Goal: Information Seeking & Learning: Check status

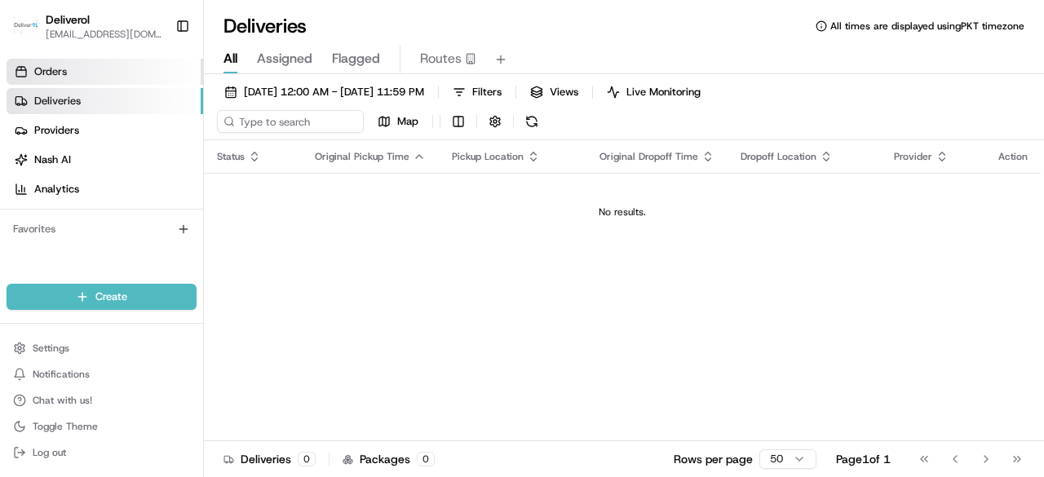
click at [93, 64] on link "Orders" at bounding box center [105, 72] width 197 height 26
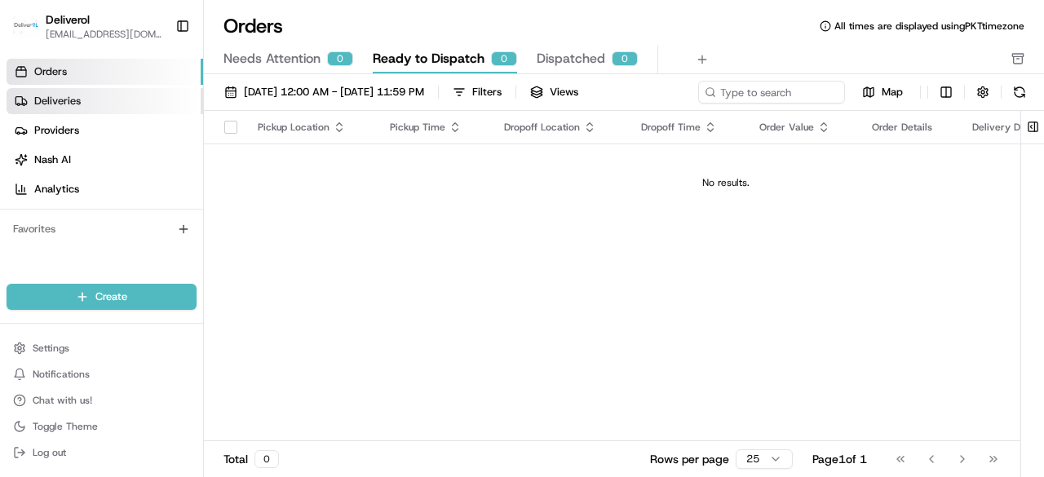
click at [86, 105] on link "Deliveries" at bounding box center [105, 101] width 197 height 26
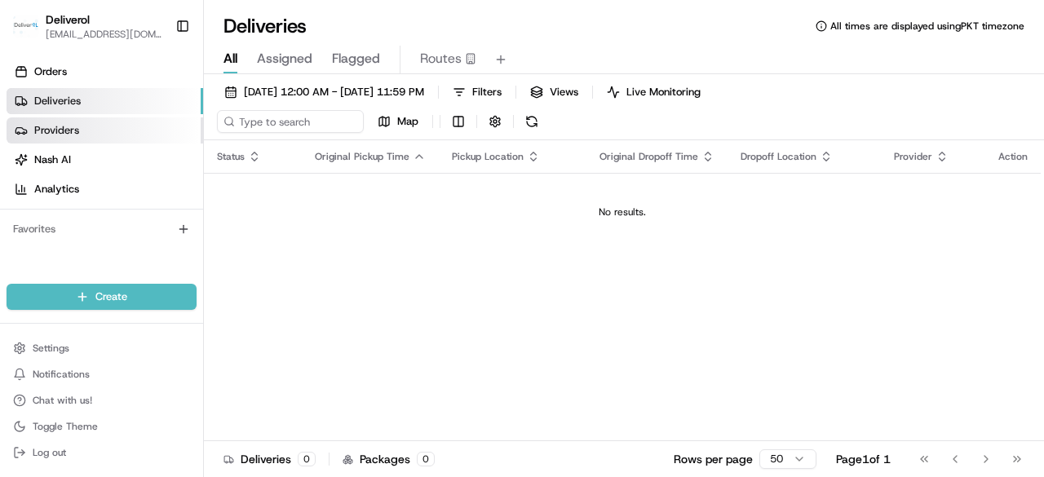
click at [82, 125] on link "Providers" at bounding box center [105, 130] width 197 height 26
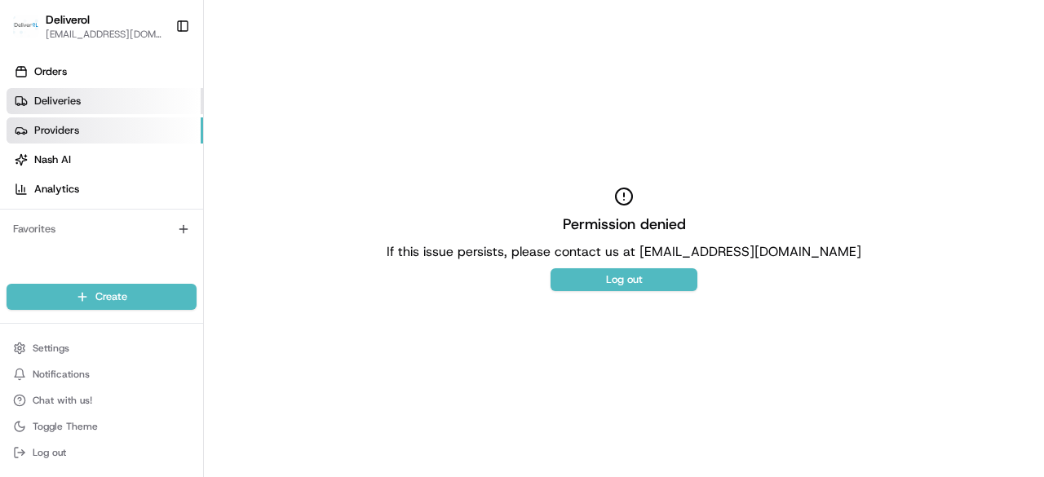
click at [86, 100] on link "Deliveries" at bounding box center [105, 101] width 197 height 26
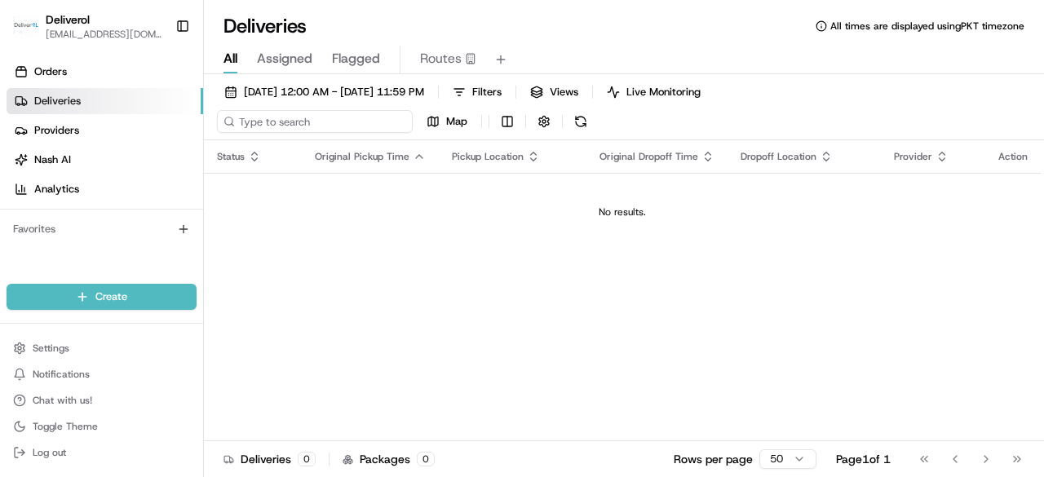
click at [305, 118] on input at bounding box center [315, 121] width 196 height 23
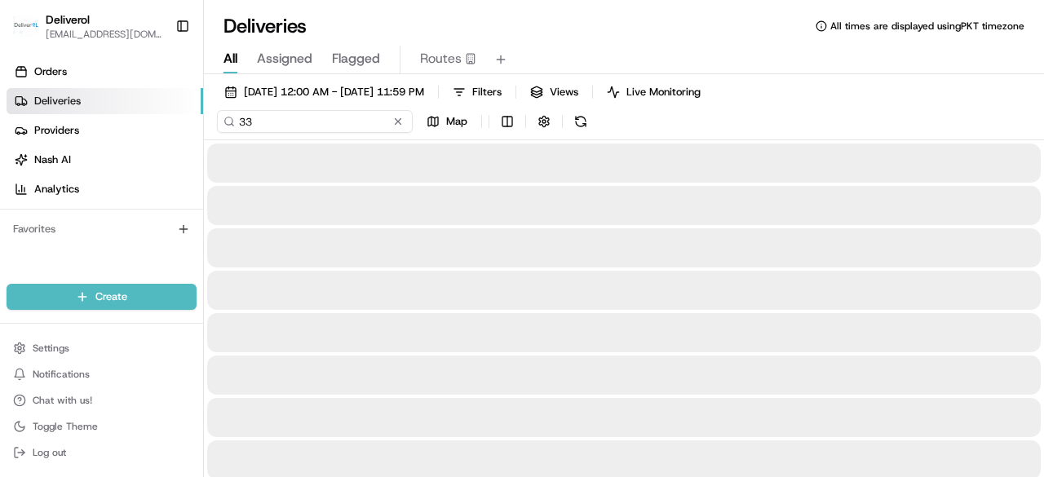
type input "3"
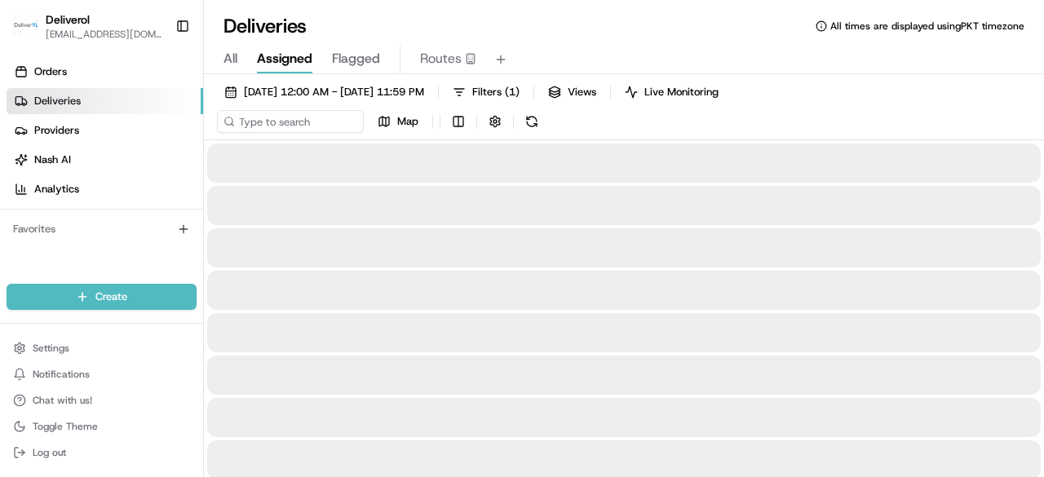
click at [302, 47] on button "Assigned" at bounding box center [284, 60] width 55 height 28
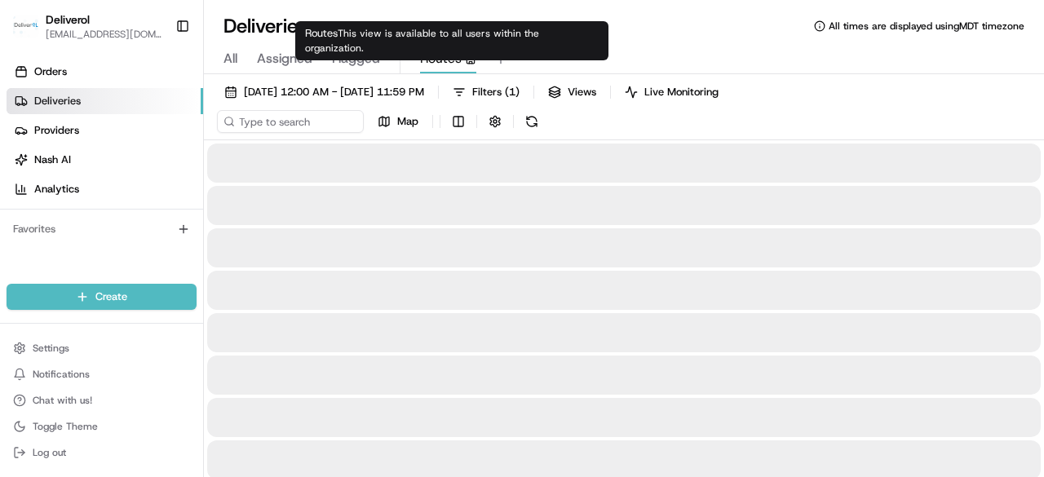
click at [442, 54] on span "Routes" at bounding box center [441, 59] width 42 height 20
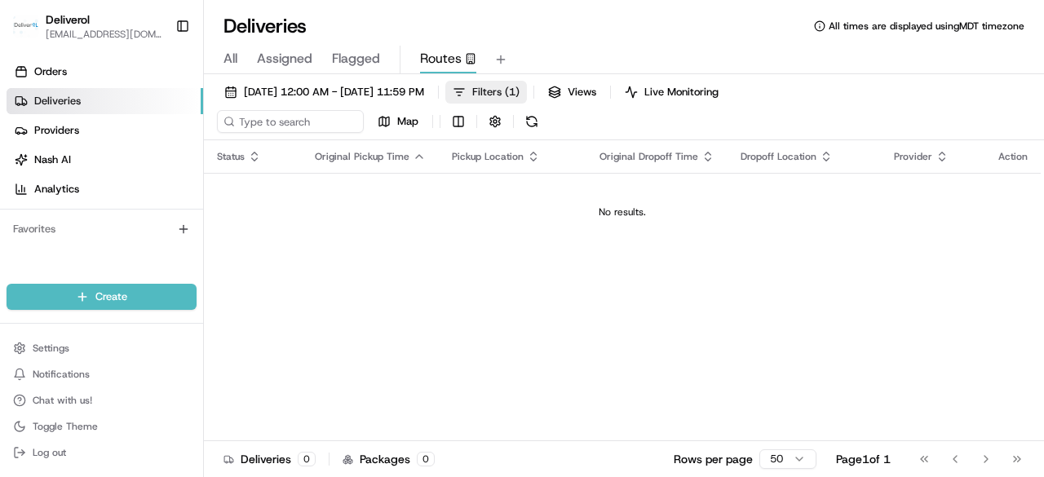
click at [520, 86] on span "( 1 )" at bounding box center [512, 92] width 15 height 15
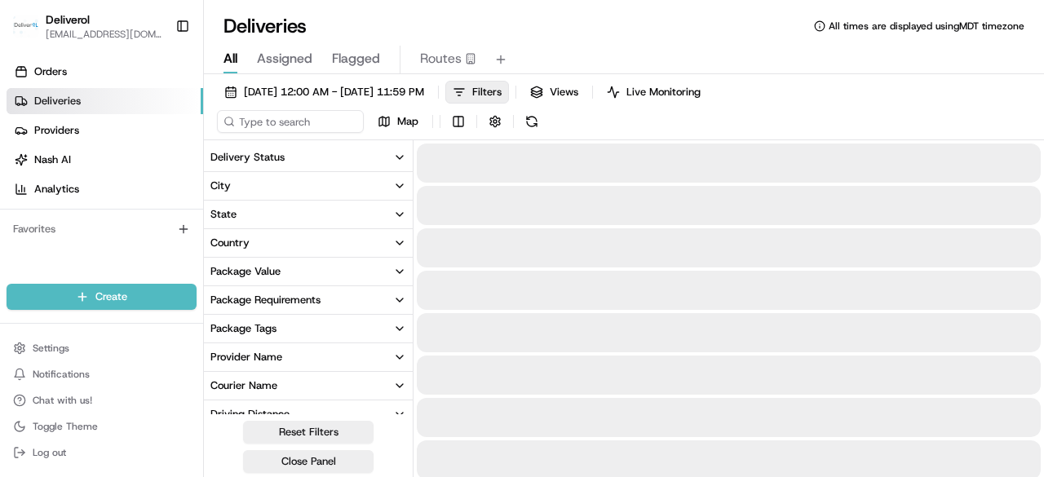
click at [228, 55] on span "All" at bounding box center [231, 59] width 14 height 20
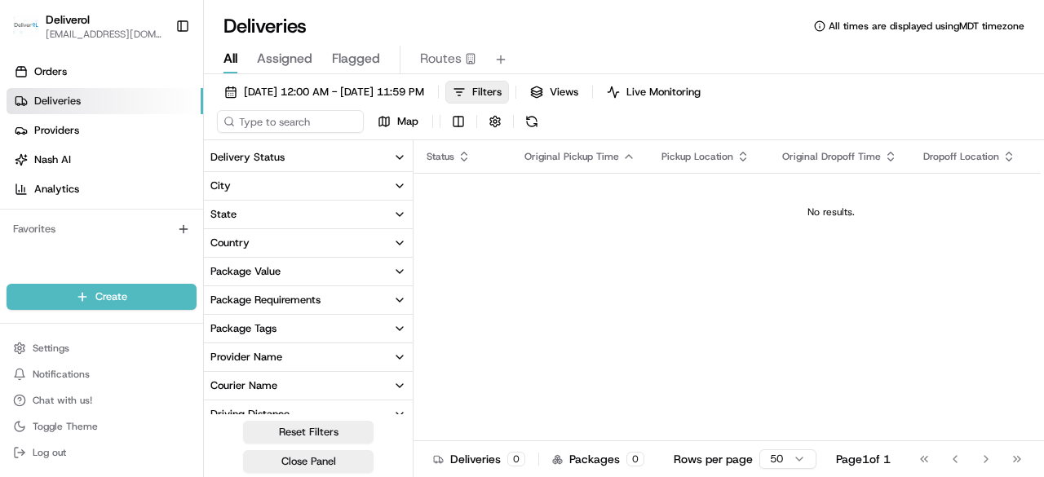
click at [144, 99] on link "Deliveries" at bounding box center [105, 101] width 197 height 26
click at [825, 233] on td "No results." at bounding box center [831, 212] width 835 height 78
click at [718, 219] on td "No results." at bounding box center [831, 212] width 835 height 78
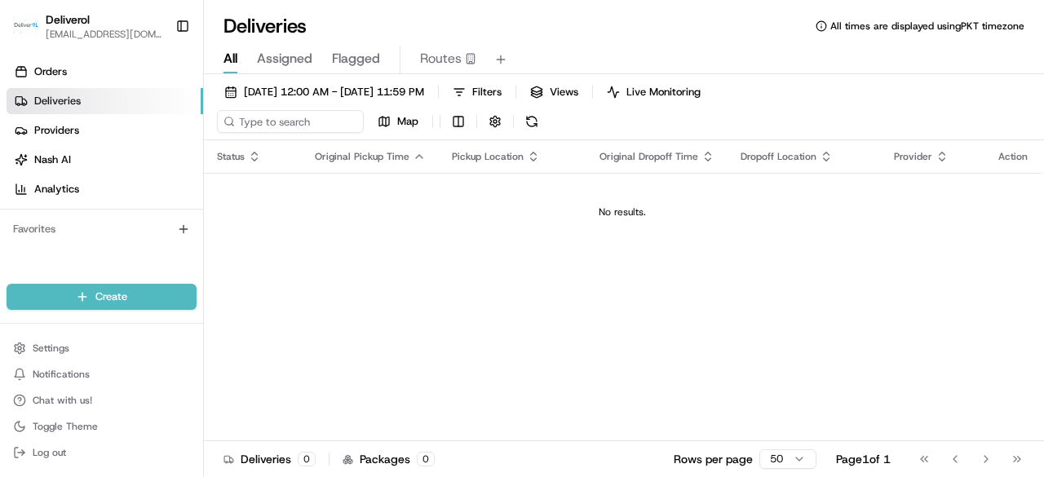
click at [148, 94] on link "Deliveries" at bounding box center [105, 101] width 197 height 26
drag, startPoint x: 148, startPoint y: 94, endPoint x: 722, endPoint y: 95, distance: 573.5
click at [722, 95] on div "Deliverol faraz@deliverol.com Toggle Sidebar Orders Deliveries Providers Nash A…" at bounding box center [522, 238] width 1044 height 477
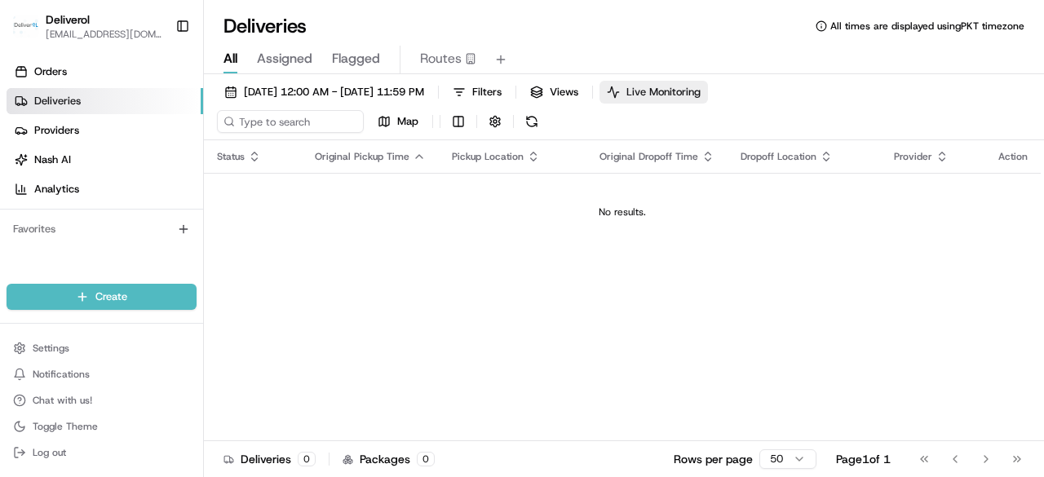
click at [701, 95] on span "Live Monitoring" at bounding box center [664, 92] width 74 height 15
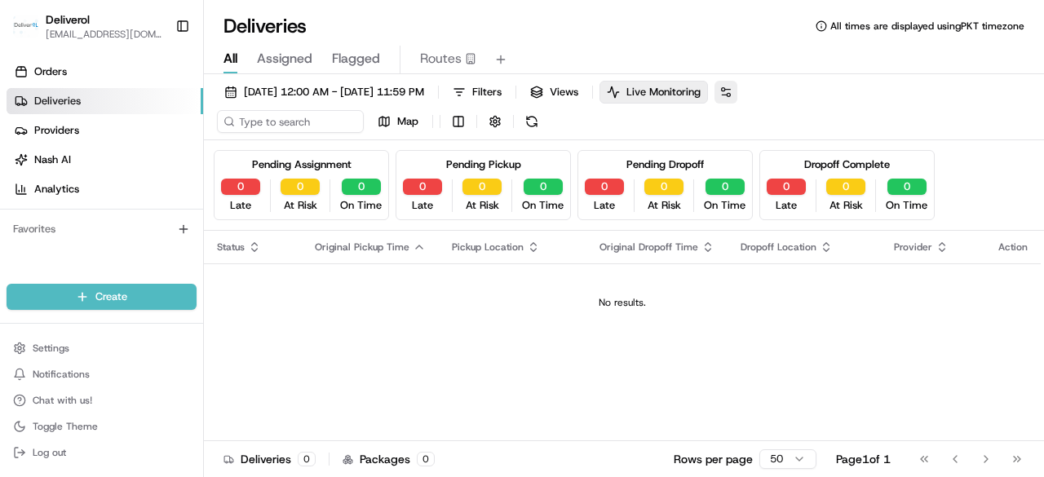
click at [738, 93] on button at bounding box center [726, 92] width 23 height 23
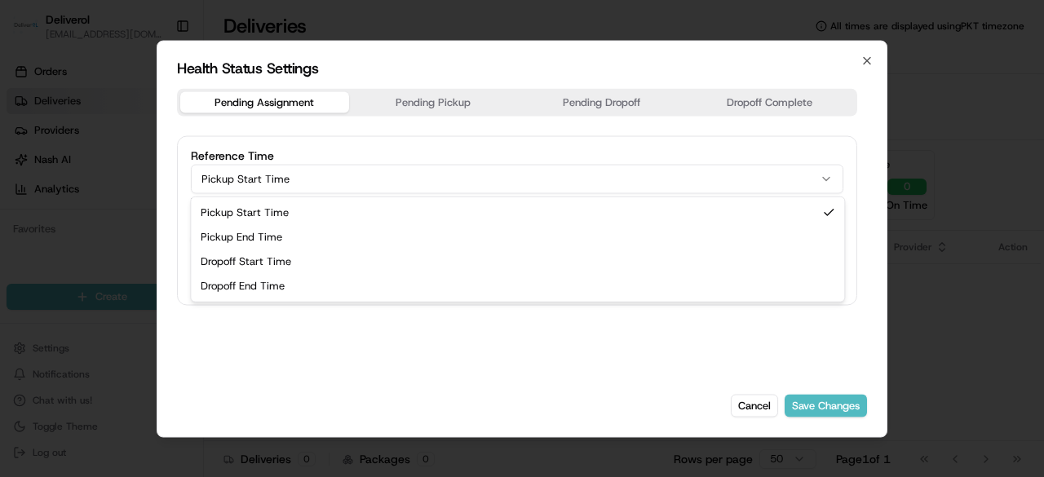
click at [830, 179] on icon "button" at bounding box center [826, 178] width 13 height 13
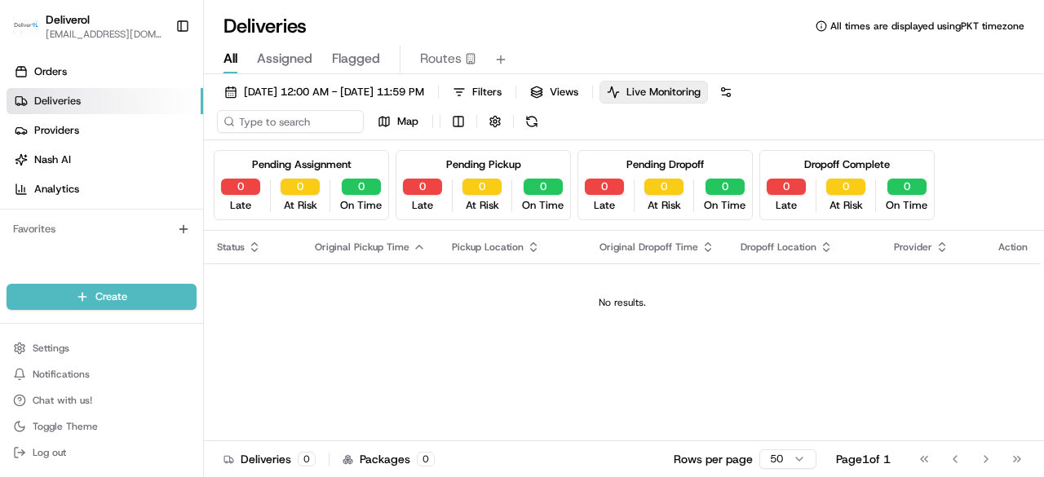
click at [255, 247] on html "Deliverol faraz@deliverol.com Toggle Sidebar Orders Deliveries Providers Nash A…" at bounding box center [522, 238] width 1044 height 477
click at [283, 69] on html "Deliverol faraz@deliverol.com Toggle Sidebar Orders Deliveries Providers Nash A…" at bounding box center [522, 238] width 1044 height 477
click at [284, 64] on html "Deliverol faraz@deliverol.com Toggle Sidebar Orders Deliveries Providers Nash A…" at bounding box center [522, 238] width 1044 height 477
click at [601, 92] on html "Deliverol faraz@deliverol.com Toggle Sidebar Orders Deliveries Providers Nash A…" at bounding box center [522, 238] width 1044 height 477
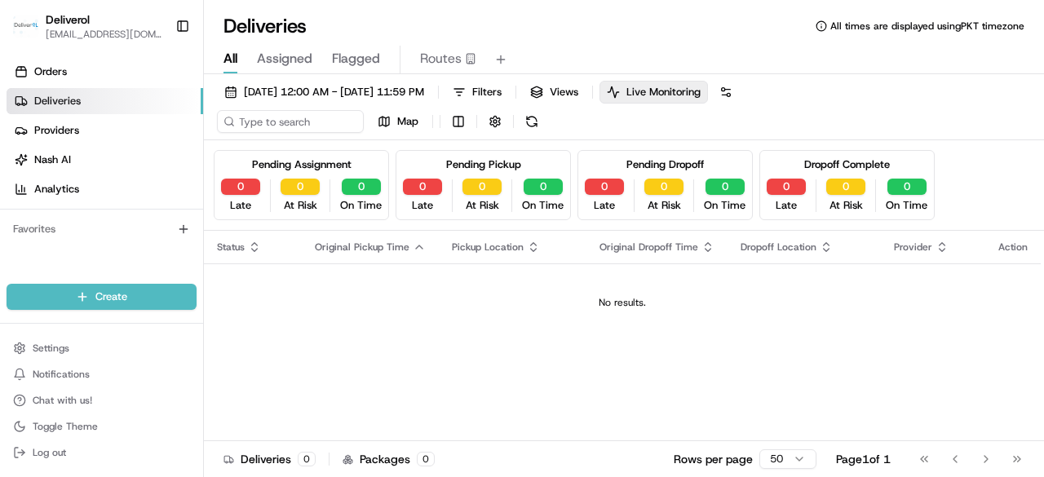
click at [601, 92] on html "Deliverol faraz@deliverol.com Toggle Sidebar Orders Deliveries Providers Nash A…" at bounding box center [522, 238] width 1044 height 477
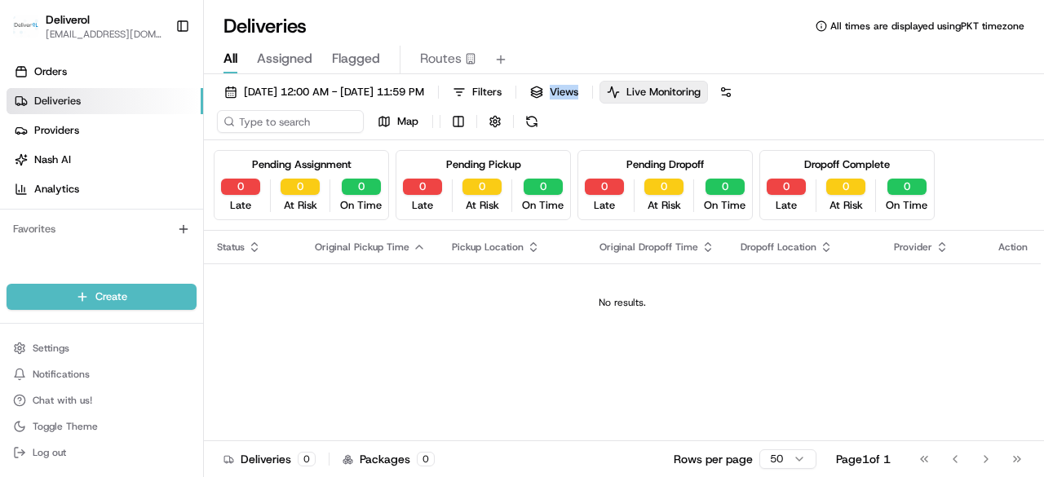
click at [601, 92] on html "Deliverol faraz@deliverol.com Toggle Sidebar Orders Deliveries Providers Nash A…" at bounding box center [522, 238] width 1044 height 477
click at [792, 92] on html "Deliverol faraz@deliverol.com Toggle Sidebar Orders Deliveries Providers Nash A…" at bounding box center [522, 238] width 1044 height 477
click at [786, 90] on html "Deliverol faraz@deliverol.com Toggle Sidebar Orders Deliveries Providers Nash A…" at bounding box center [522, 238] width 1044 height 477
click at [29, 423] on html "Deliverol faraz@deliverol.com Toggle Sidebar Orders Deliveries Providers Nash A…" at bounding box center [522, 238] width 1044 height 477
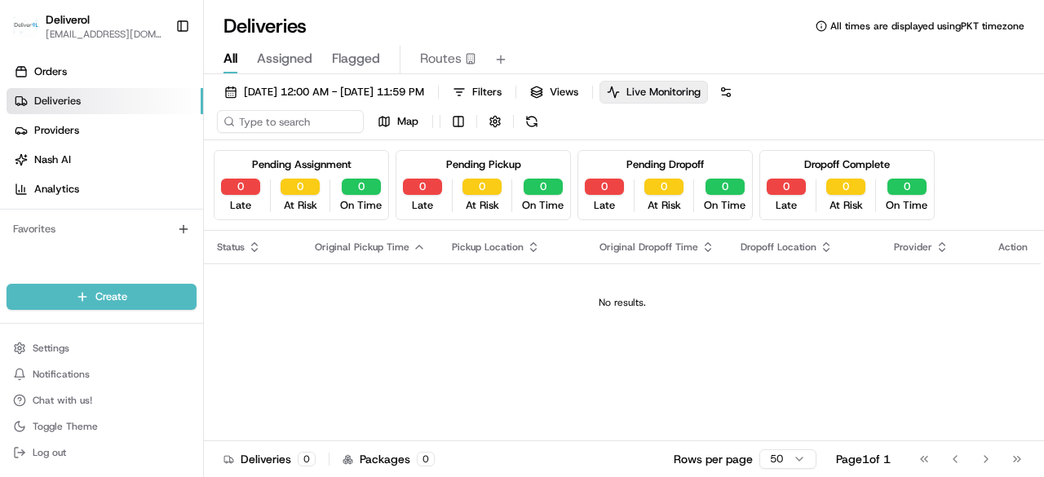
click at [29, 423] on html "Deliverol faraz@deliverol.com Toggle Sidebar Orders Deliveries Providers Nash A…" at bounding box center [522, 238] width 1044 height 477
click at [44, 427] on html "Deliverol faraz@deliverol.com Toggle Sidebar Orders Deliveries Providers Nash A…" at bounding box center [522, 238] width 1044 height 477
click at [16, 427] on html "Deliverol faraz@deliverol.com Toggle Sidebar Orders Deliveries Providers Nash A…" at bounding box center [522, 238] width 1044 height 477
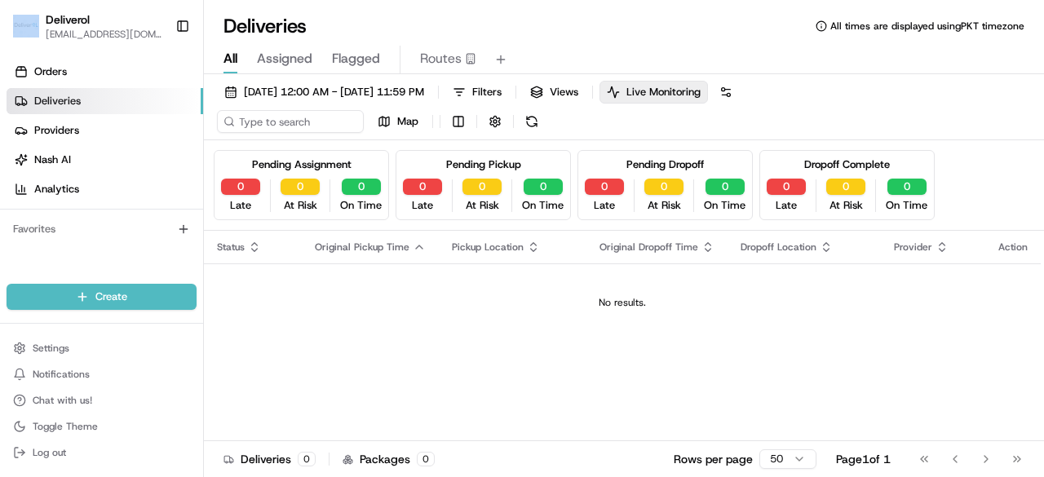
click at [16, 427] on html "Deliverol faraz@deliverol.com Toggle Sidebar Orders Deliveries Providers Nash A…" at bounding box center [522, 238] width 1044 height 477
click at [44, 428] on html "Deliverol faraz@deliverol.com Toggle Sidebar Orders Deliveries Providers Nash A…" at bounding box center [522, 238] width 1044 height 477
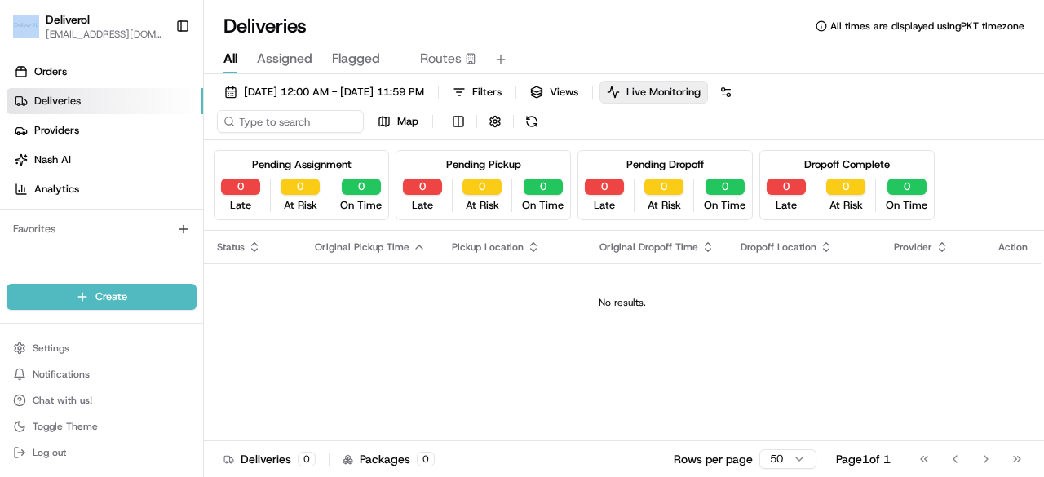
click at [44, 428] on html "Deliverol faraz@deliverol.com Toggle Sidebar Orders Deliveries Providers Nash A…" at bounding box center [522, 238] width 1044 height 477
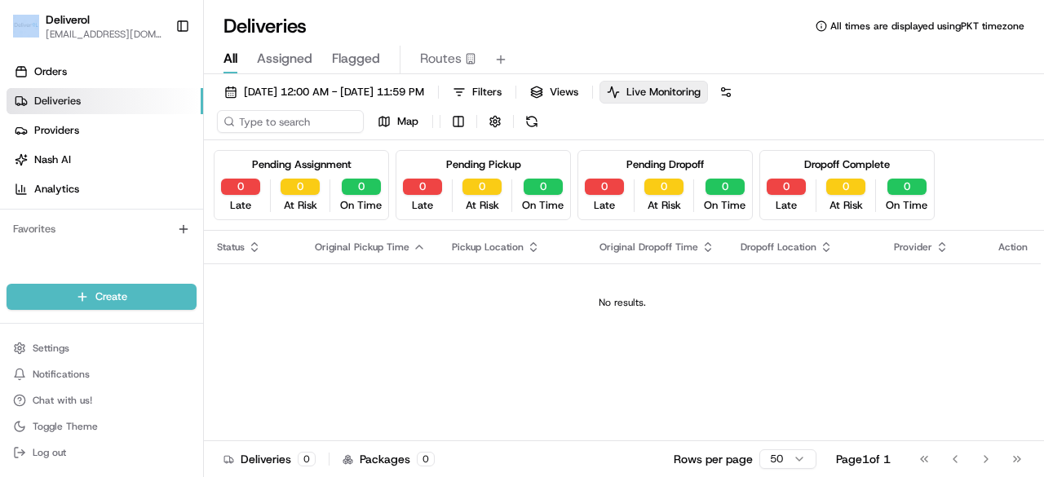
click at [44, 428] on html "Deliverol faraz@deliverol.com Toggle Sidebar Orders Deliveries Providers Nash A…" at bounding box center [522, 238] width 1044 height 477
click at [69, 417] on html "Deliverol faraz@deliverol.com Toggle Sidebar Orders Deliveries Providers Nash A…" at bounding box center [522, 238] width 1044 height 477
click at [62, 432] on html "Deliverol faraz@deliverol.com Toggle Sidebar Orders Deliveries Providers Nash A…" at bounding box center [522, 238] width 1044 height 477
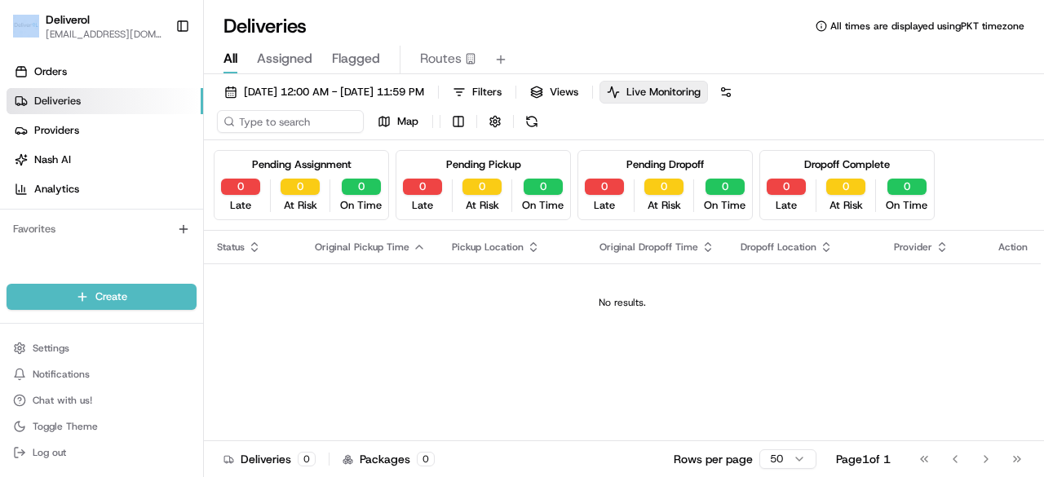
click at [62, 432] on html "Deliverol faraz@deliverol.com Toggle Sidebar Orders Deliveries Providers Nash A…" at bounding box center [522, 238] width 1044 height 477
click at [64, 427] on html "Deliverol faraz@deliverol.com Toggle Sidebar Orders Deliveries Providers Nash A…" at bounding box center [522, 238] width 1044 height 477
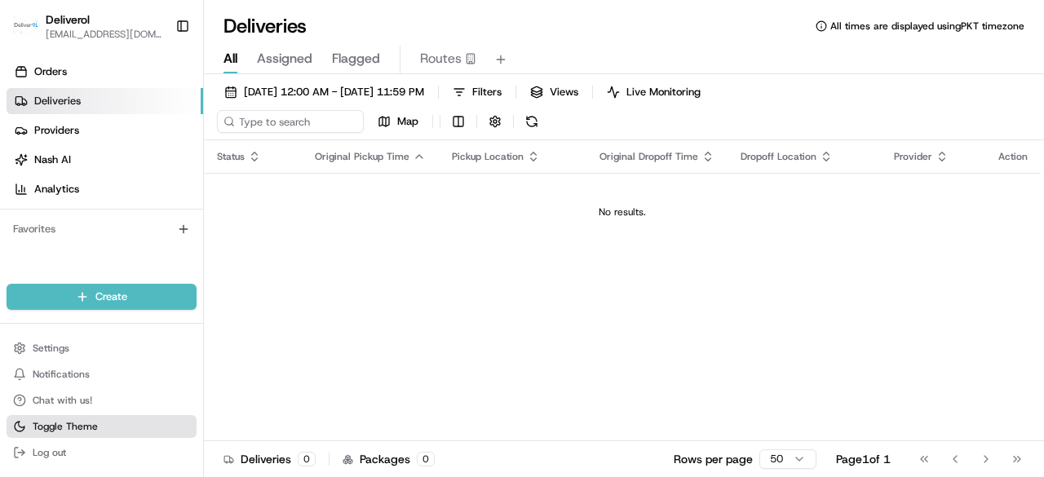
click at [34, 434] on button "Toggle Theme" at bounding box center [102, 426] width 190 height 23
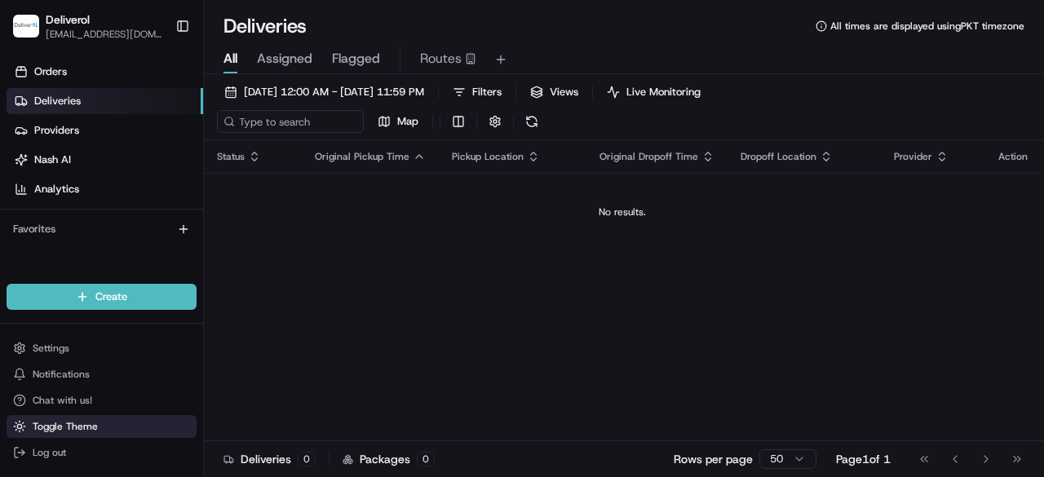
click at [34, 434] on button "Toggle Theme" at bounding box center [102, 426] width 190 height 23
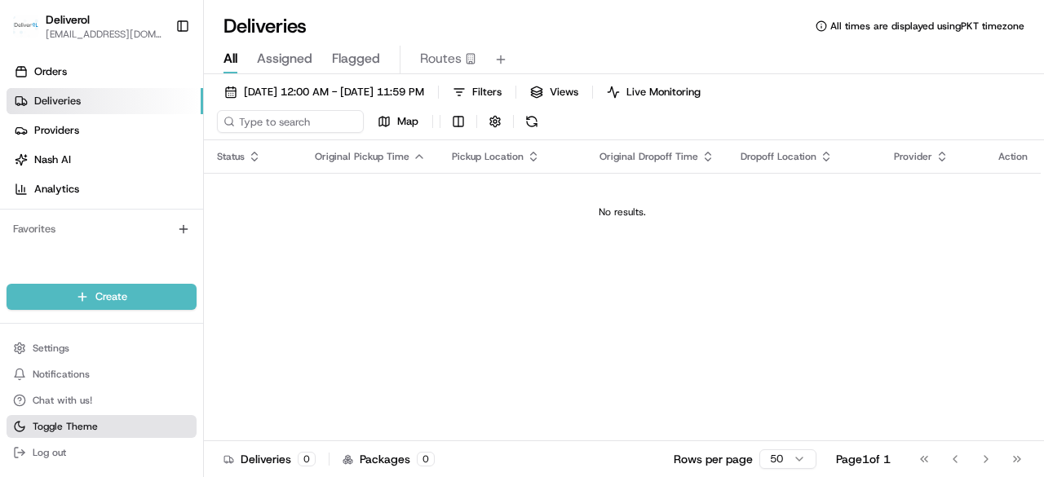
click at [34, 434] on button "Toggle Theme" at bounding box center [102, 426] width 190 height 23
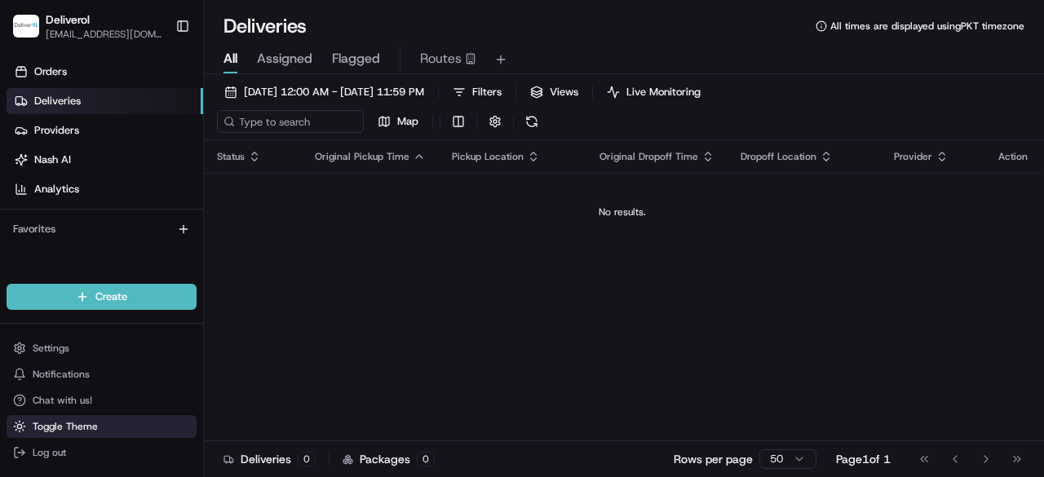
click at [34, 434] on button "Toggle Theme" at bounding box center [102, 426] width 190 height 23
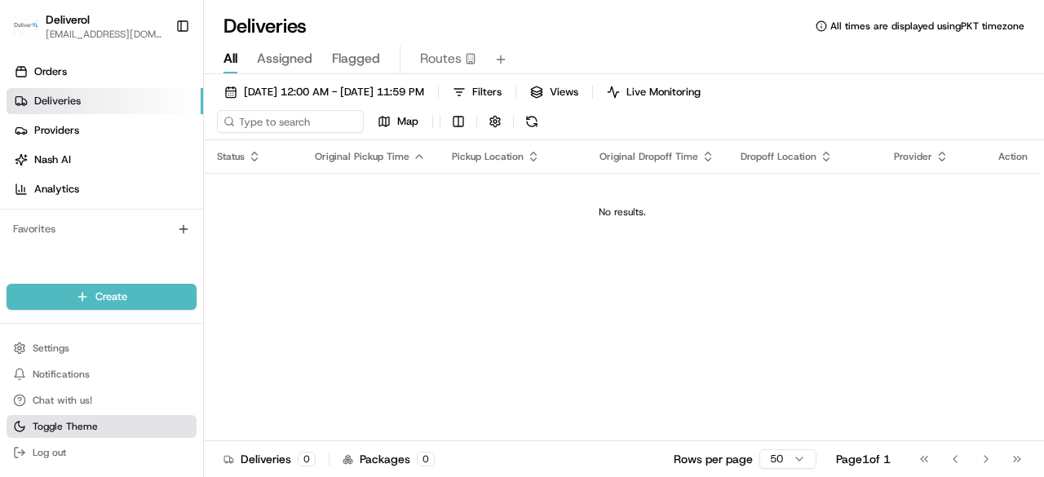
click at [34, 434] on button "Toggle Theme" at bounding box center [102, 426] width 190 height 23
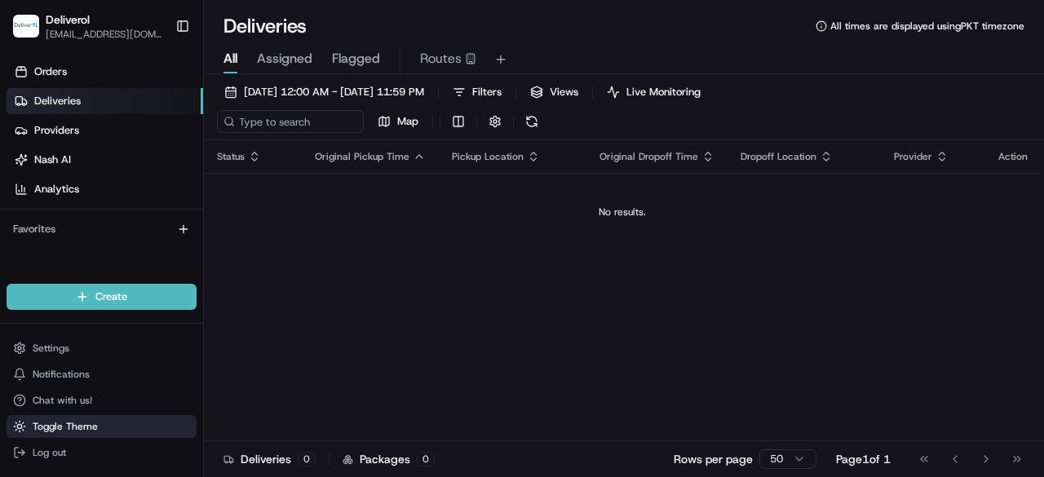
click at [34, 434] on button "Toggle Theme" at bounding box center [102, 426] width 190 height 23
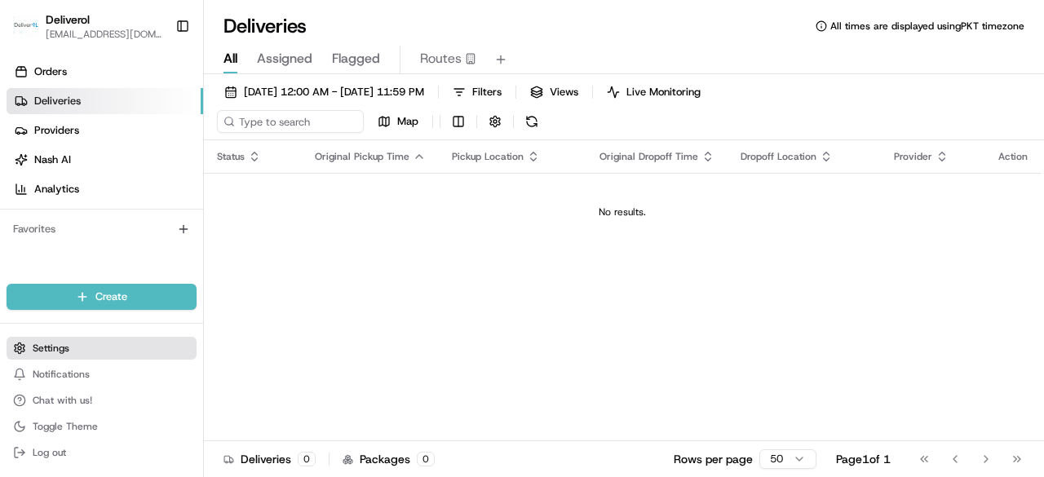
click at [77, 345] on button "Settings" at bounding box center [102, 348] width 190 height 23
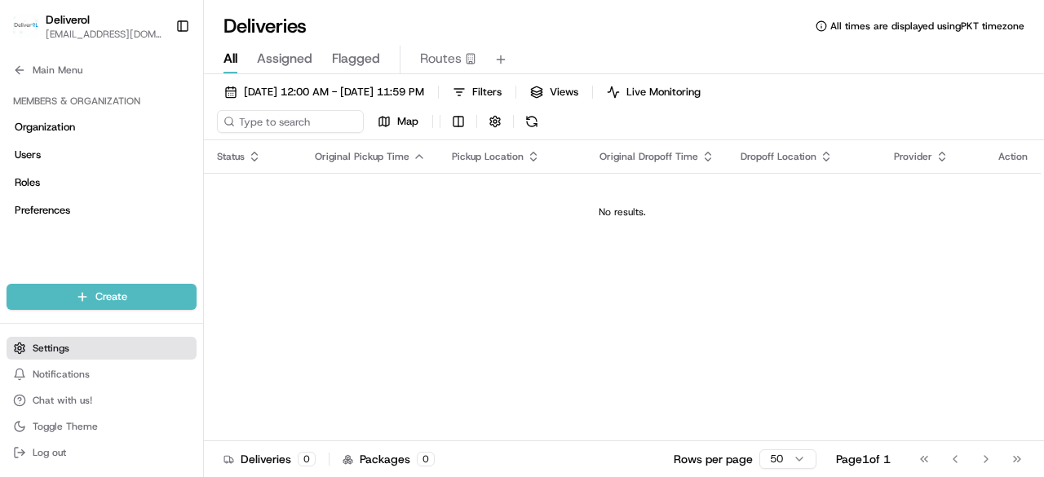
click at [77, 345] on button "Settings" at bounding box center [102, 348] width 190 height 23
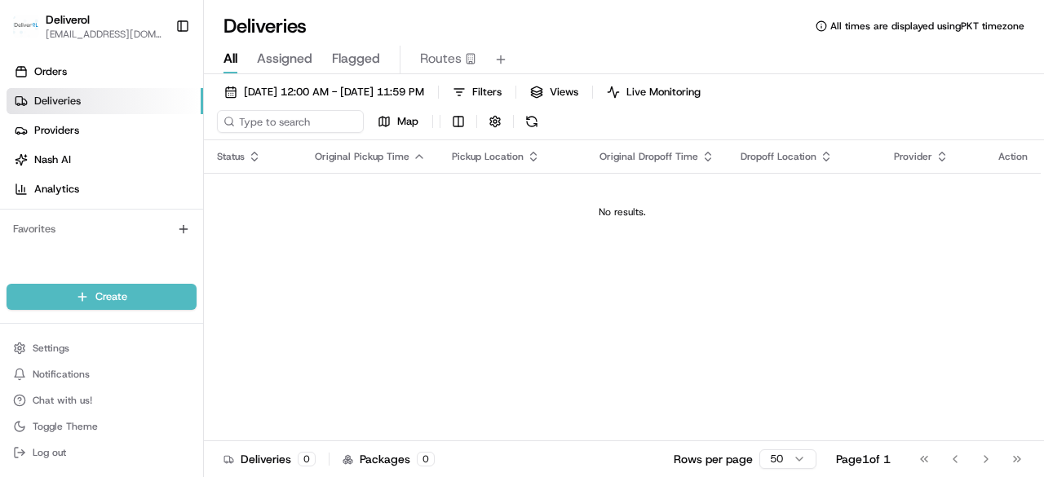
click at [175, 90] on link "Deliveries" at bounding box center [105, 101] width 197 height 26
click at [463, 119] on html "Deliverol [EMAIL_ADDRESS][DOMAIN_NAME] Toggle Sidebar Orders Deliveries Provide…" at bounding box center [522, 238] width 1044 height 477
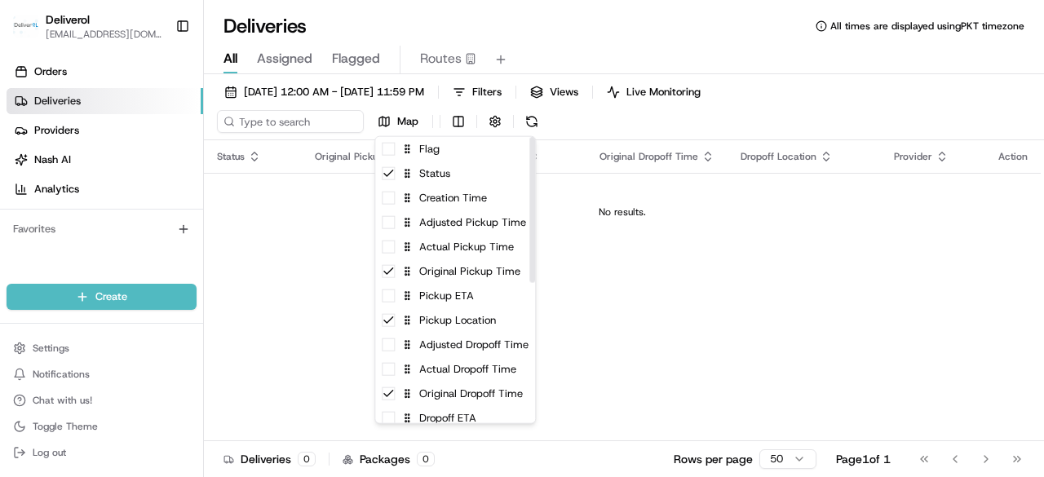
click at [636, 252] on html "Deliverol [EMAIL_ADDRESS][DOMAIN_NAME] Toggle Sidebar Orders Deliveries Provide…" at bounding box center [522, 238] width 1044 height 477
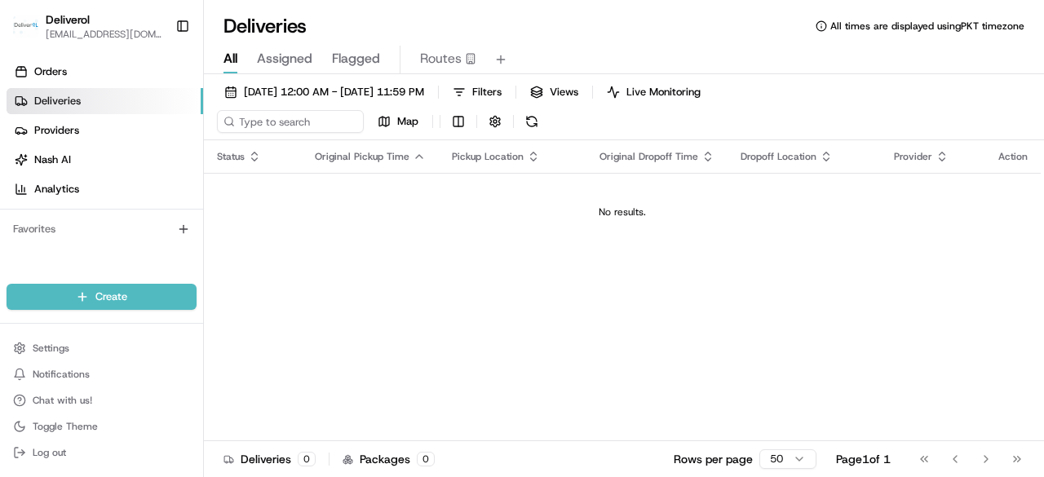
click at [597, 208] on div "No results." at bounding box center [622, 212] width 824 height 13
drag, startPoint x: 597, startPoint y: 208, endPoint x: 652, endPoint y: 197, distance: 55.7
click at [652, 197] on td "No results." at bounding box center [622, 212] width 837 height 78
click at [602, 211] on div "No results." at bounding box center [622, 212] width 824 height 13
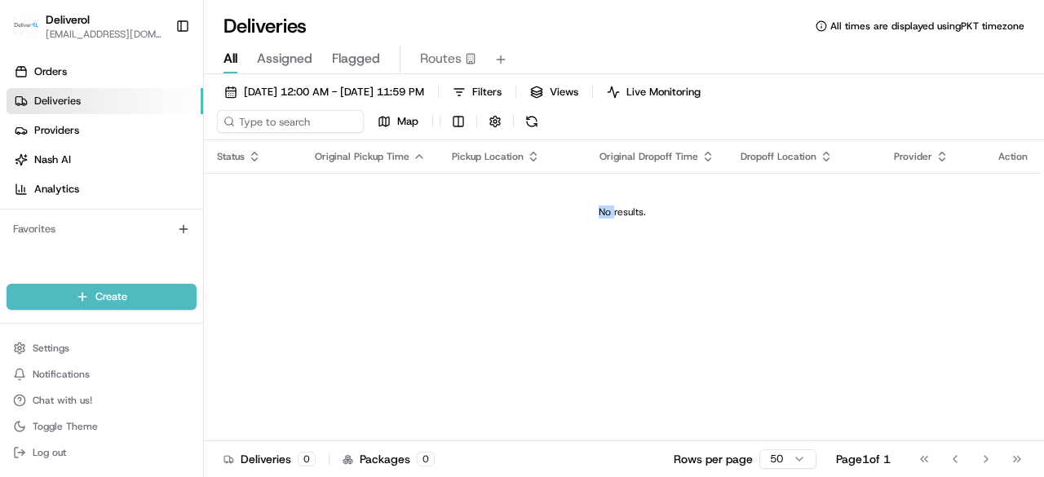
click at [602, 211] on div "No results." at bounding box center [622, 212] width 824 height 13
click at [621, 171] on th "Original Dropoff Time" at bounding box center [657, 156] width 141 height 33
